Goal: Task Accomplishment & Management: Use online tool/utility

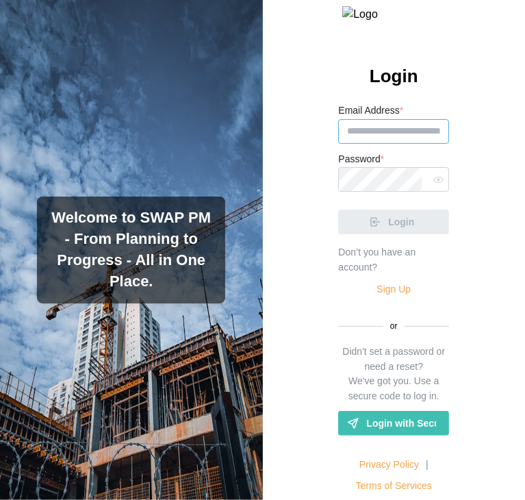
click at [386, 144] on input "Email Address *" at bounding box center [393, 131] width 111 height 25
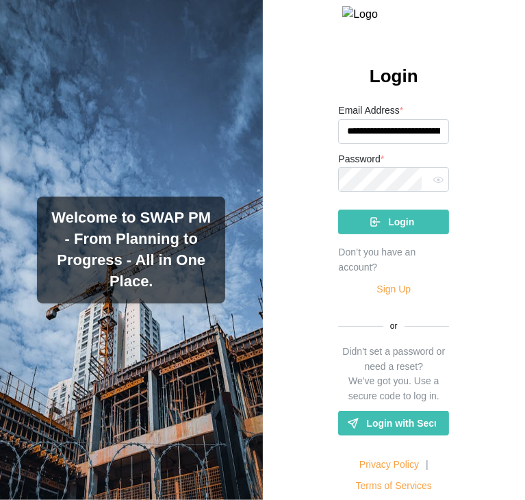
click at [397, 144] on input "**********" at bounding box center [393, 131] width 111 height 25
type input "**********"
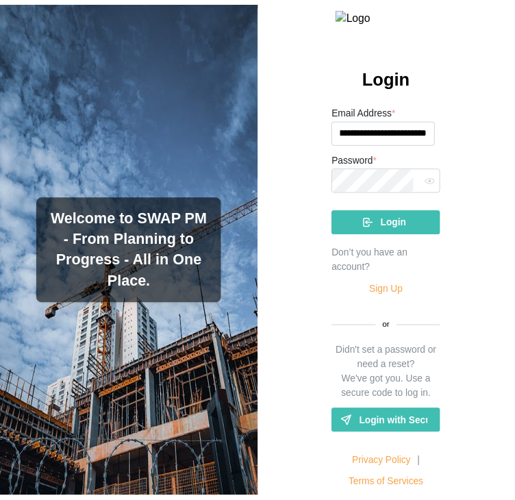
scroll to position [0, 0]
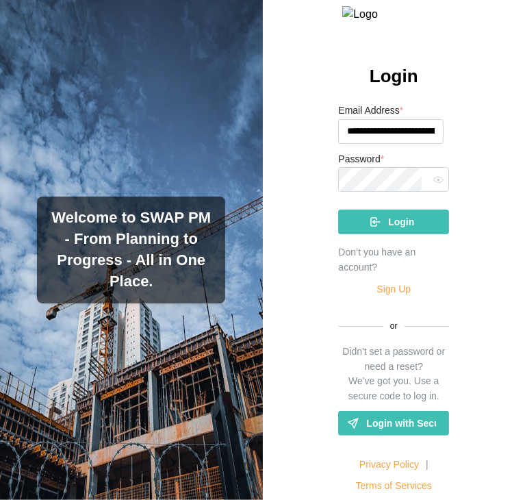
click at [389, 228] on span "Login" at bounding box center [401, 221] width 26 height 23
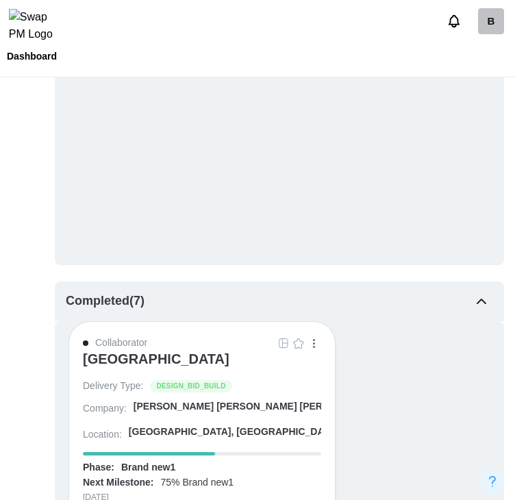
scroll to position [1576, 0]
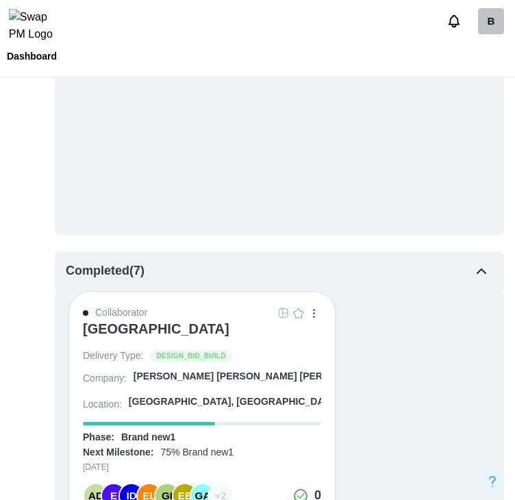
click at [191, 228] on div "ALTRU SPORTS COMPLEX" at bounding box center [156, 329] width 147 height 16
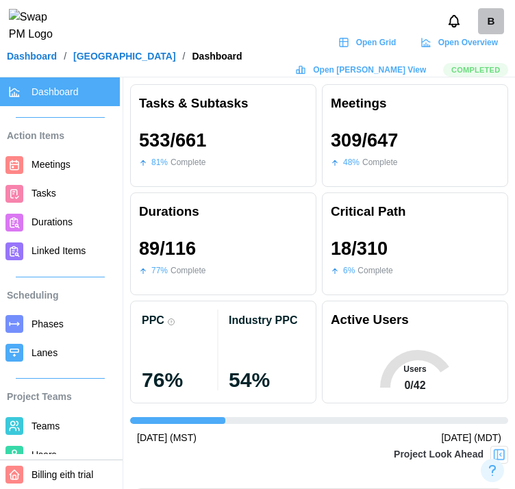
scroll to position [0, 3059]
click at [53, 173] on link "Meetings" at bounding box center [60, 165] width 120 height 29
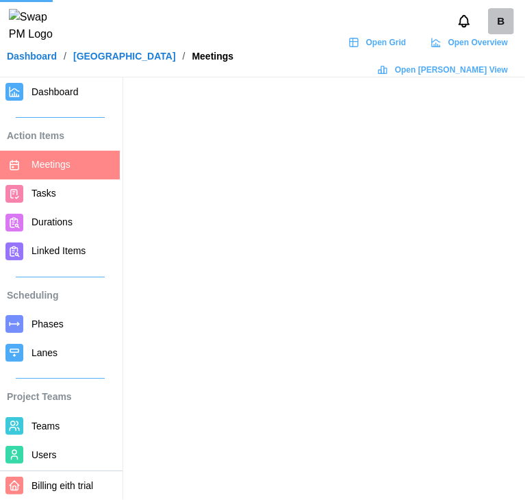
click at [384, 52] on span "Open Grid" at bounding box center [386, 42] width 40 height 19
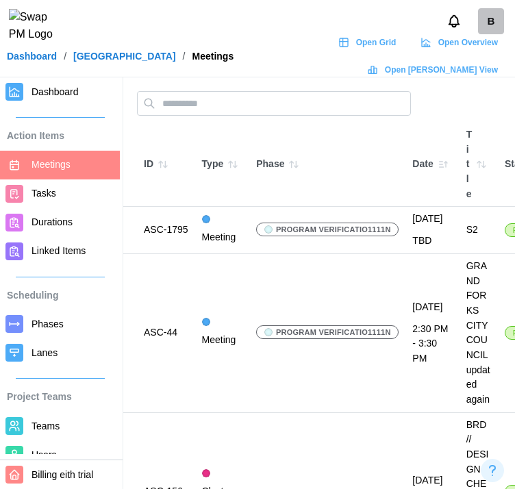
click at [56, 195] on span "Tasks" at bounding box center [73, 193] width 83 height 17
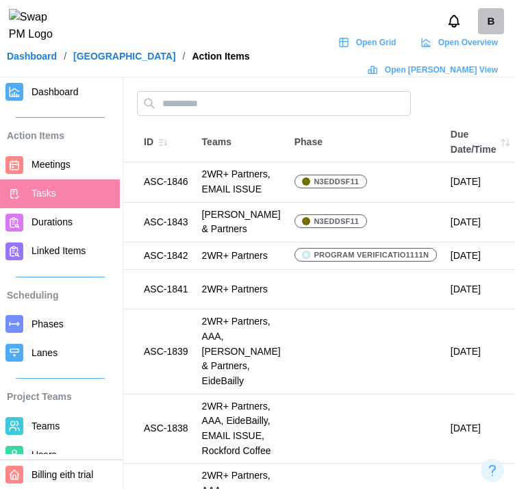
click at [58, 222] on span "Durations" at bounding box center [52, 221] width 41 height 11
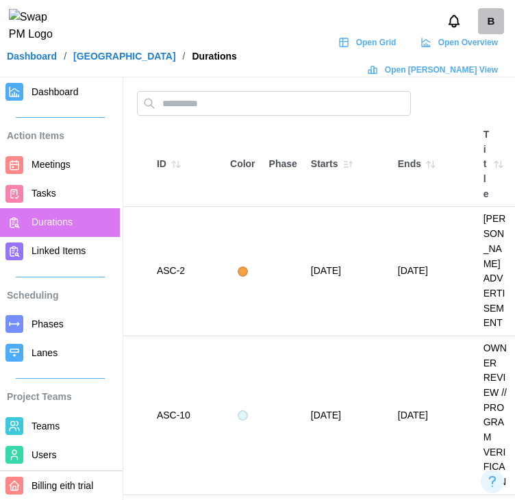
click at [18, 92] on icon at bounding box center [14, 92] width 12 height 12
click at [63, 95] on span "Dashboard" at bounding box center [55, 91] width 47 height 11
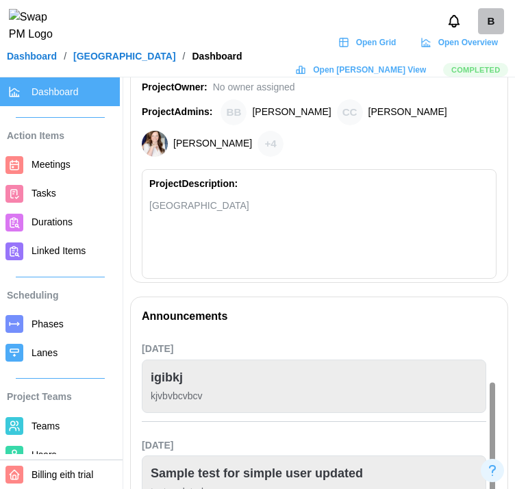
scroll to position [137, 0]
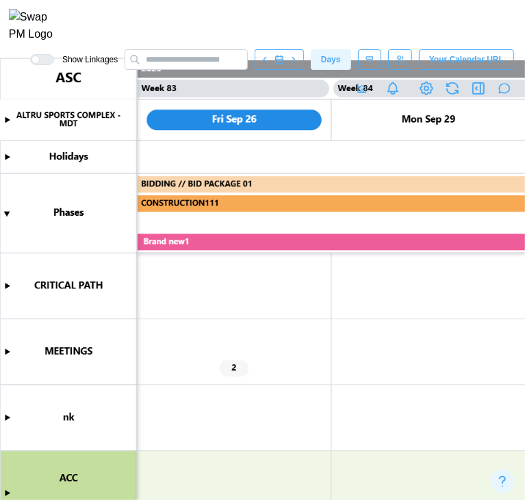
click at [9, 352] on canvas at bounding box center [262, 279] width 525 height 442
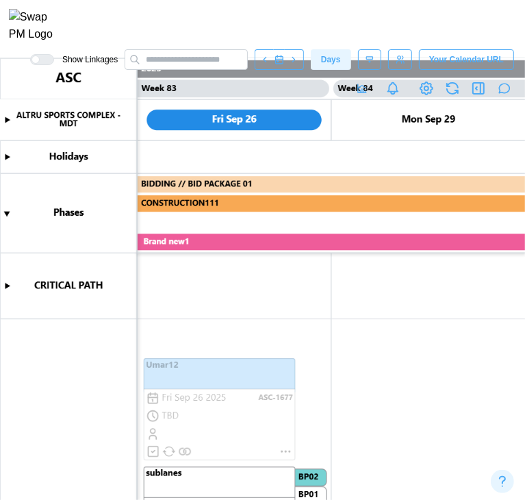
scroll to position [206, 0]
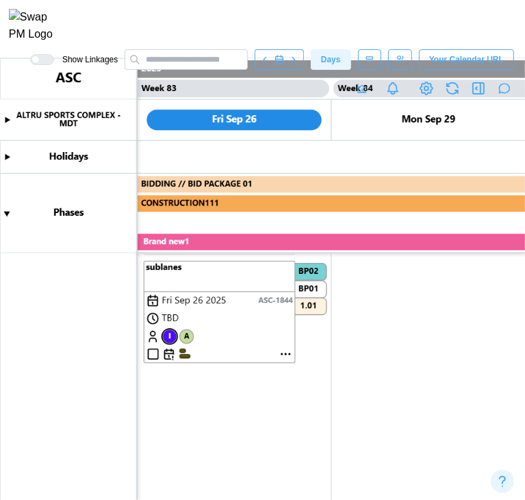
click at [288, 355] on canvas at bounding box center [262, 279] width 525 height 442
type textarea "*"
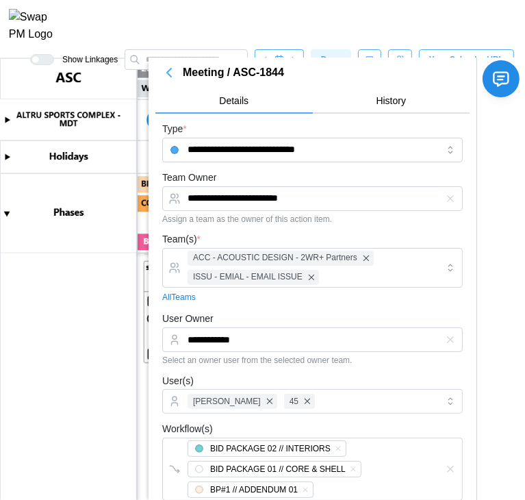
scroll to position [0, 0]
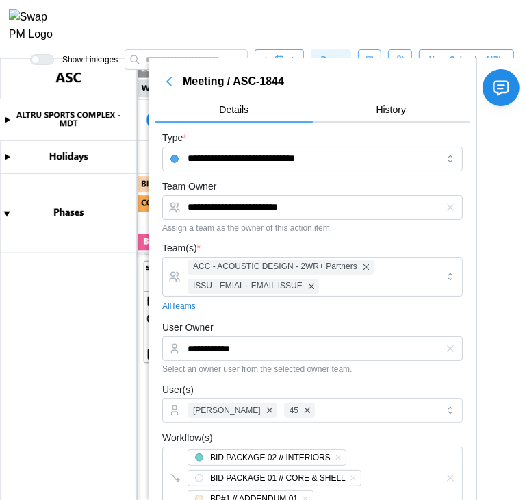
type input "**********"
drag, startPoint x: 162, startPoint y: 75, endPoint x: 323, endPoint y: 73, distance: 161.7
click at [162, 74] on icon "button" at bounding box center [169, 81] width 16 height 16
type textarea "*"
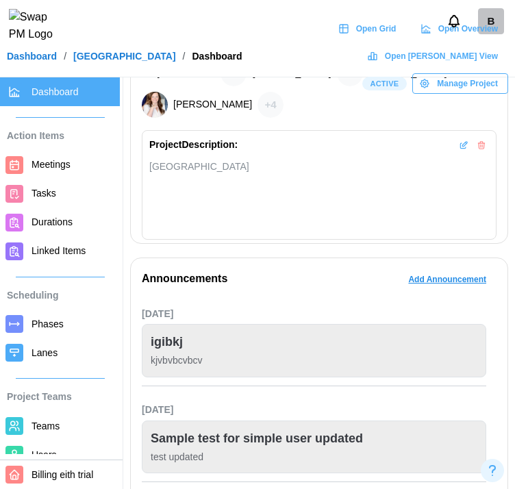
scroll to position [548, 0]
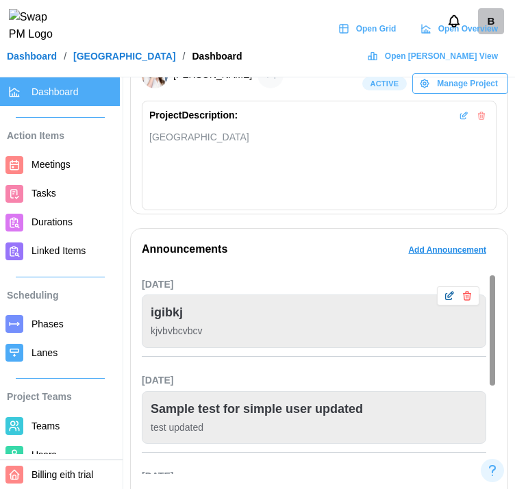
click at [455, 299] on icon "button" at bounding box center [449, 295] width 11 height 11
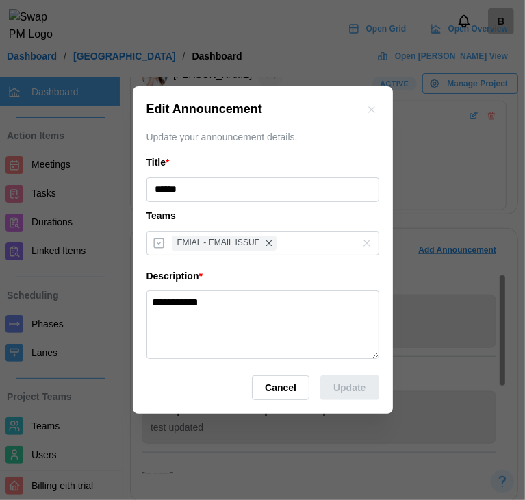
click at [305, 313] on textarea "**********" at bounding box center [263, 324] width 233 height 69
type textarea "**********"
click at [361, 376] on span "Update" at bounding box center [350, 387] width 32 height 23
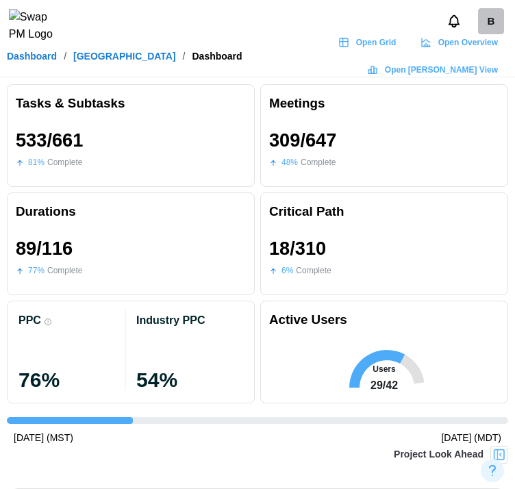
scroll to position [0, 4692]
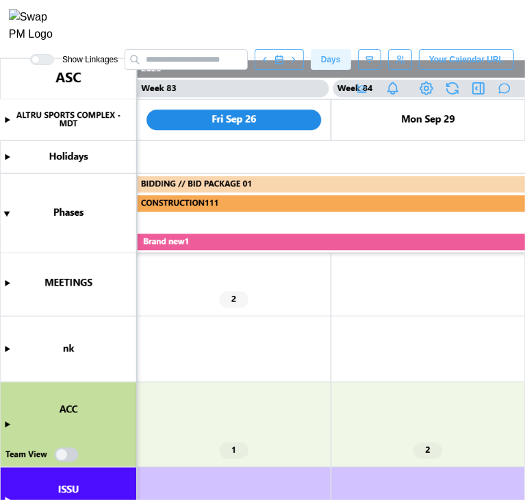
scroll to position [206, 0]
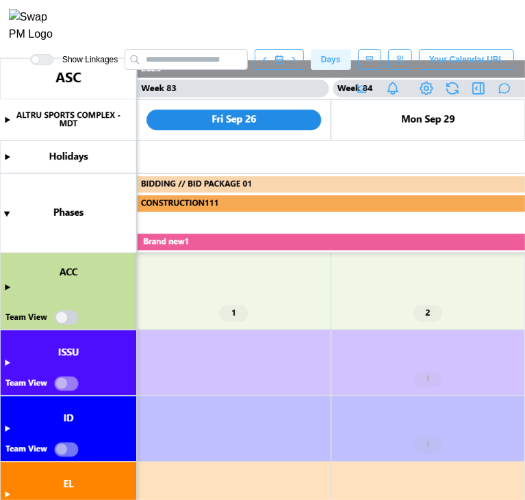
click at [60, 321] on canvas at bounding box center [262, 279] width 525 height 442
click at [8, 289] on canvas at bounding box center [262, 279] width 525 height 442
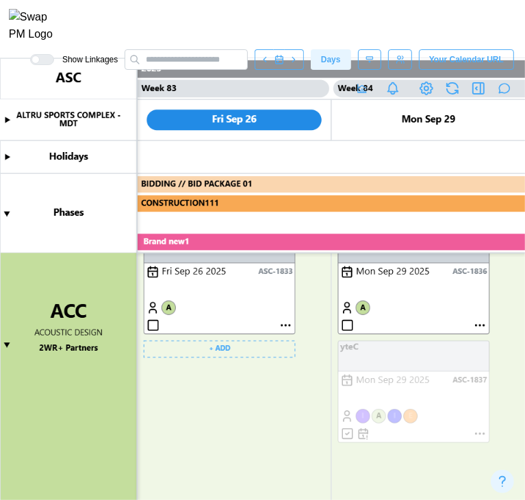
scroll to position [617, 0]
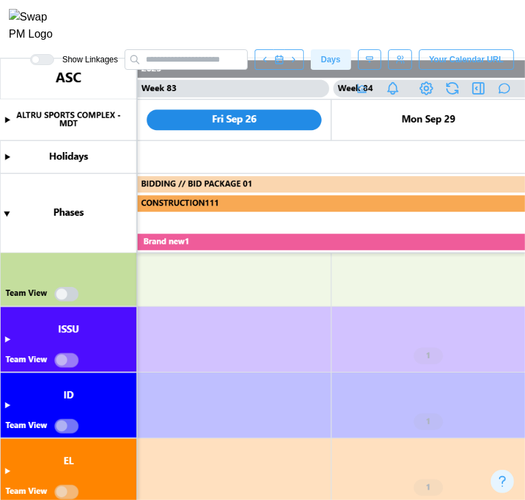
click at [59, 295] on canvas at bounding box center [262, 279] width 525 height 442
click at [69, 361] on canvas at bounding box center [262, 279] width 525 height 442
click at [63, 361] on canvas at bounding box center [262, 279] width 525 height 442
click at [61, 360] on canvas at bounding box center [262, 279] width 525 height 442
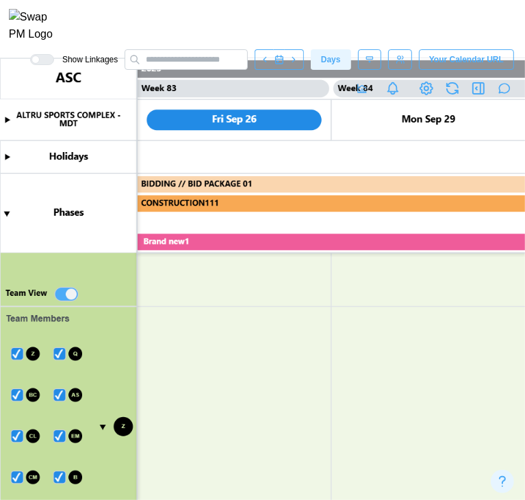
click at [60, 426] on canvas at bounding box center [262, 279] width 525 height 442
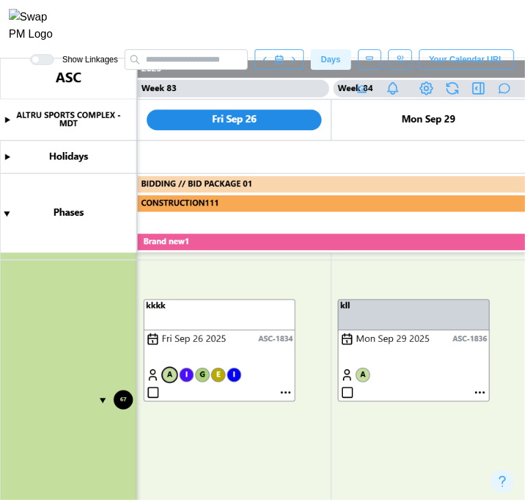
scroll to position [2603, 0]
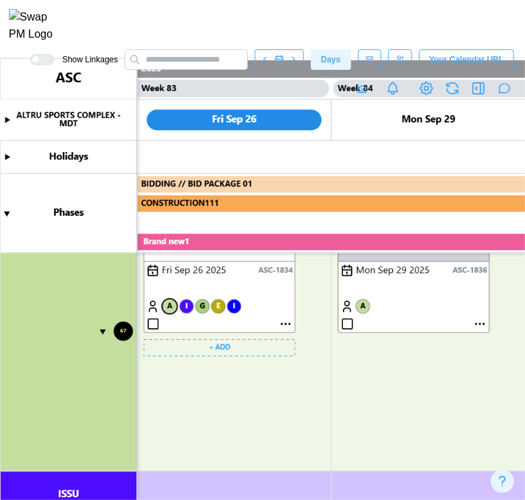
click at [284, 325] on canvas at bounding box center [262, 279] width 525 height 442
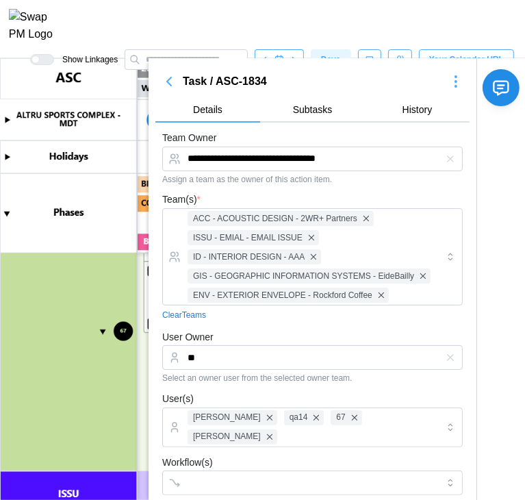
scroll to position [285, 0]
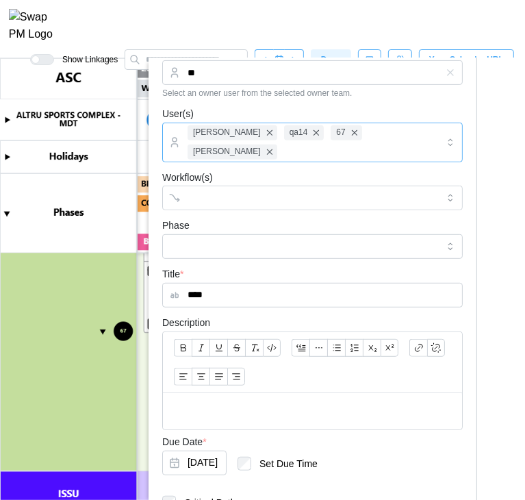
click at [425, 140] on div "[PERSON_NAME] qa14 67 [PERSON_NAME]" at bounding box center [310, 142] width 253 height 38
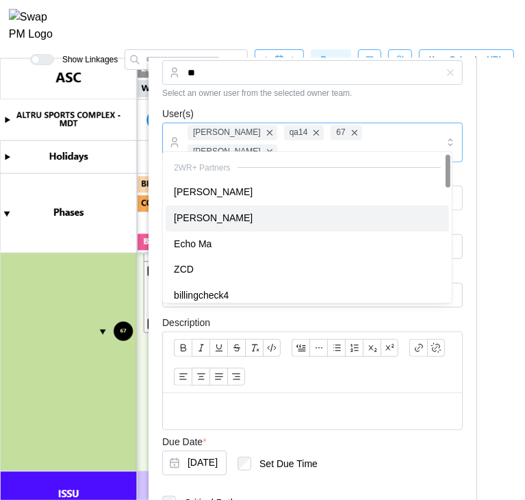
scroll to position [69, 0]
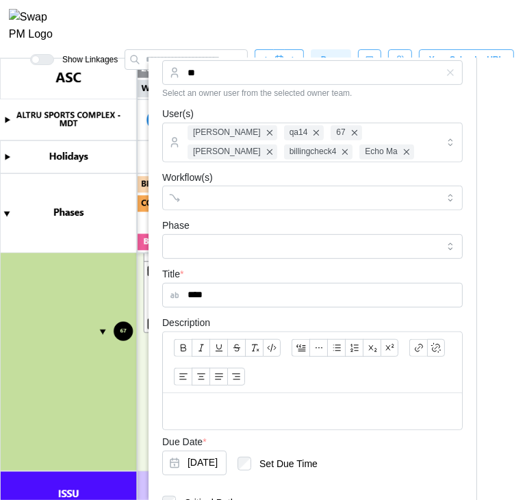
click at [286, 105] on div "User(s) [PERSON_NAME] qa14 67 [PERSON_NAME] billingcheck4 Echo Ma" at bounding box center [312, 133] width 301 height 57
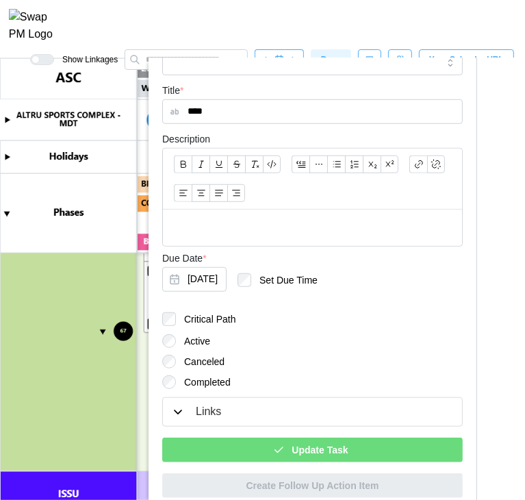
scroll to position [480, 0]
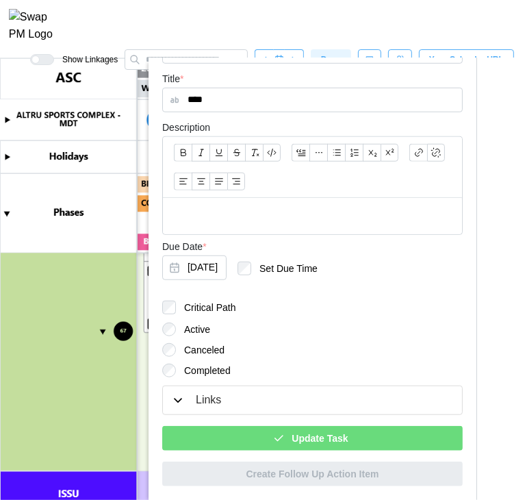
click at [252, 449] on div "Update Task" at bounding box center [310, 438] width 279 height 23
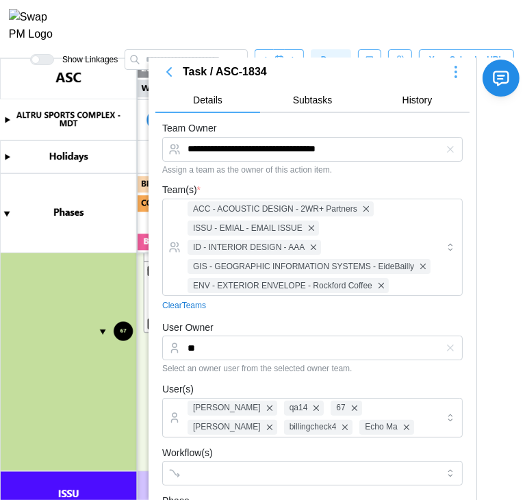
scroll to position [0, 0]
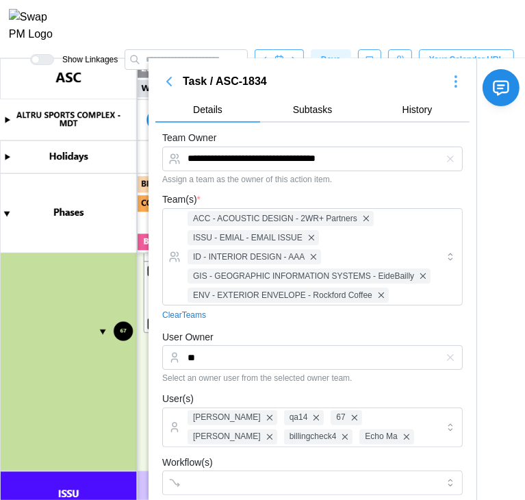
click at [162, 79] on icon "button" at bounding box center [169, 81] width 16 height 16
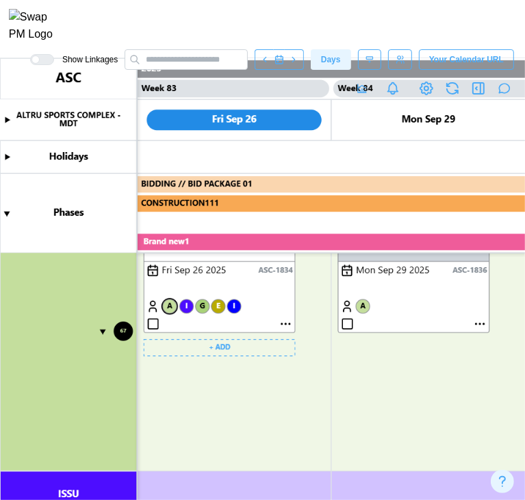
click at [282, 324] on canvas at bounding box center [262, 279] width 525 height 442
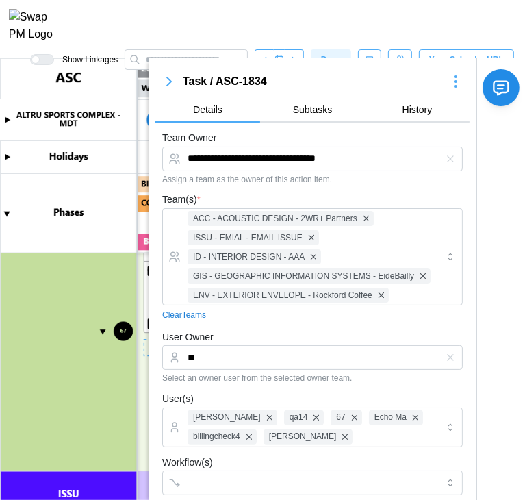
click at [282, 324] on body "**********" at bounding box center [262, 250] width 525 height 500
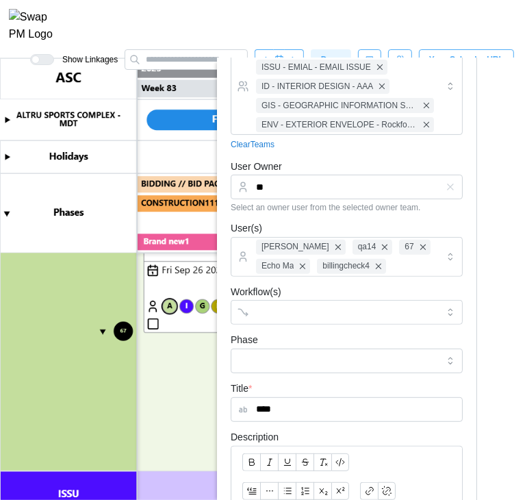
scroll to position [167, 0]
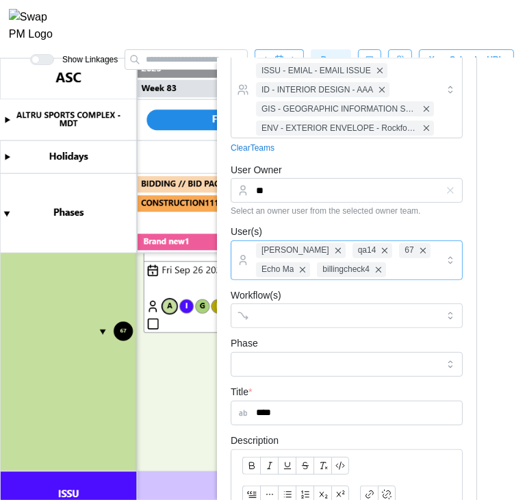
click at [397, 266] on div "[PERSON_NAME] qa14 67 Echo Ma billingcheck4" at bounding box center [345, 260] width 185 height 38
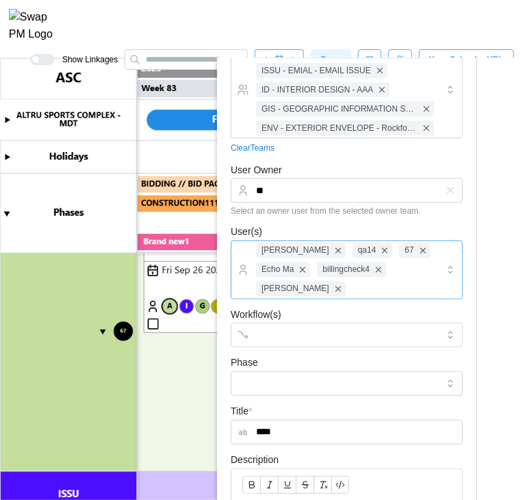
click at [353, 285] on div "[PERSON_NAME] qa14 67 Echo Ma billingcheck4 [PERSON_NAME]" at bounding box center [345, 270] width 185 height 58
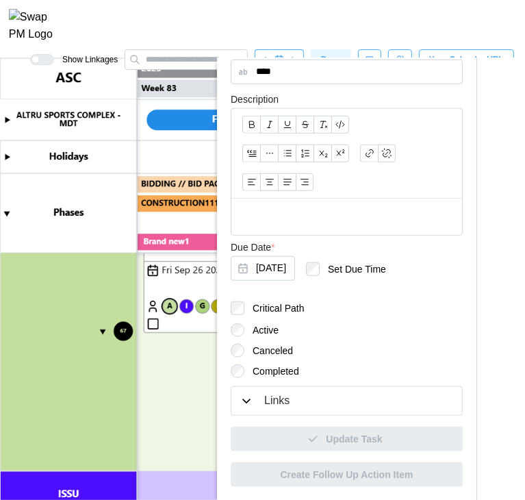
scroll to position [529, 0]
click at [266, 406] on div "Links" at bounding box center [276, 400] width 25 height 17
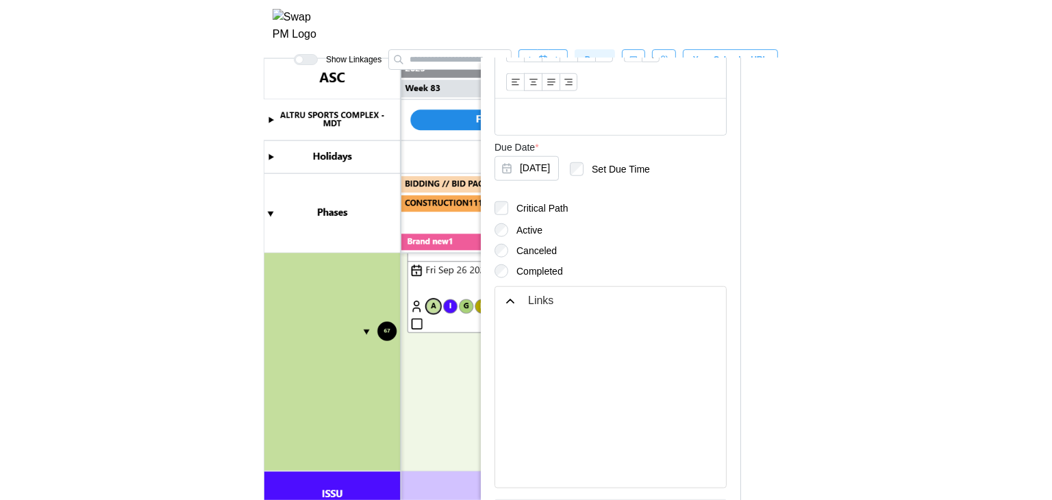
scroll to position [701, 0]
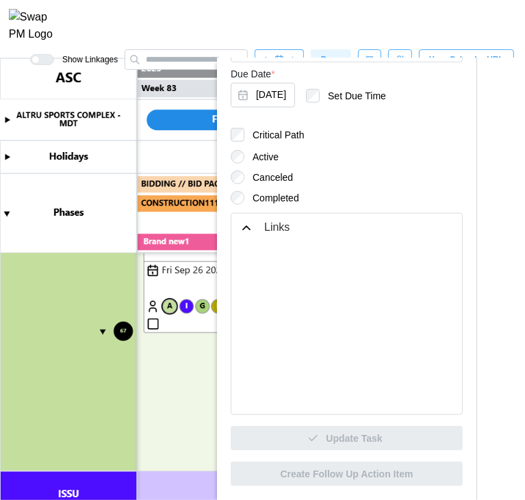
click at [321, 271] on div at bounding box center [346, 328] width 209 height 151
click at [301, 262] on div at bounding box center [346, 328] width 209 height 151
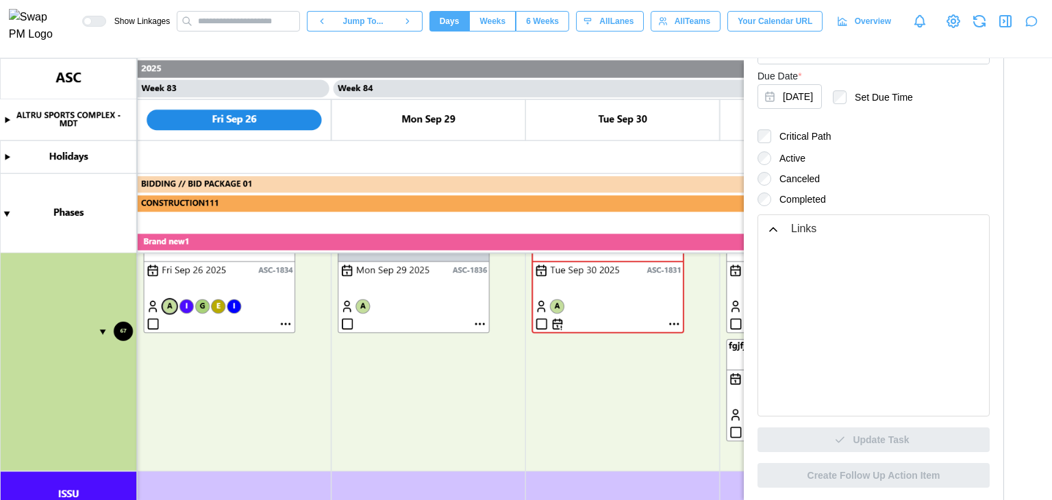
type textarea "*"
